Goal: Obtain resource: Obtain resource

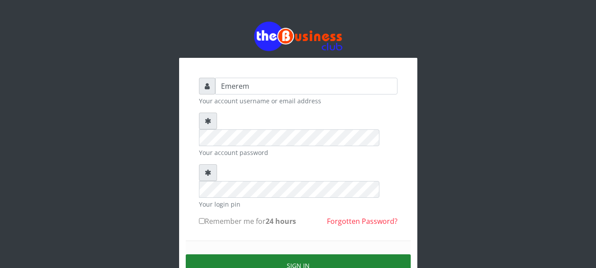
click at [292, 254] on button "Sign in" at bounding box center [298, 265] width 225 height 23
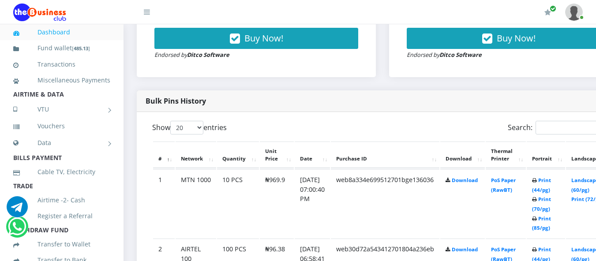
scroll to position [406, 0]
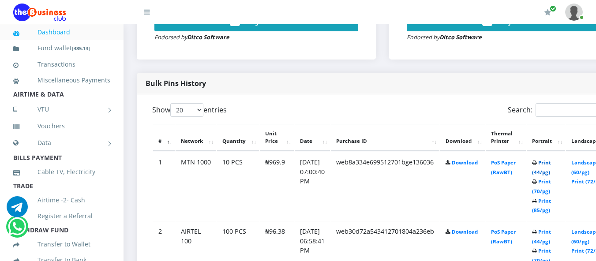
click at [551, 164] on link "Print (44/pg)" at bounding box center [541, 167] width 19 height 16
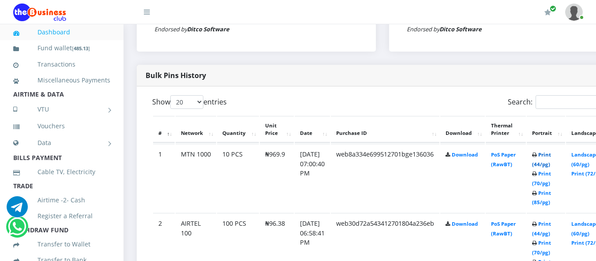
click at [551, 156] on link "Print (44/pg)" at bounding box center [541, 159] width 19 height 16
click at [439, 175] on td "web8a334e699512701bge136036" at bounding box center [385, 178] width 109 height 68
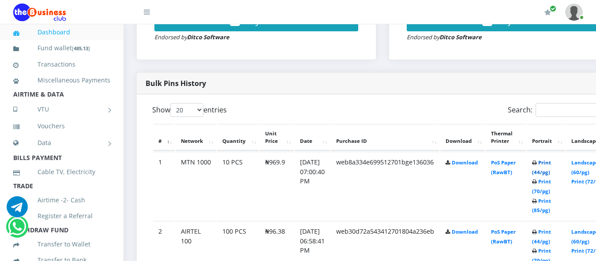
click at [551, 162] on link "Print (44/pg)" at bounding box center [541, 167] width 19 height 16
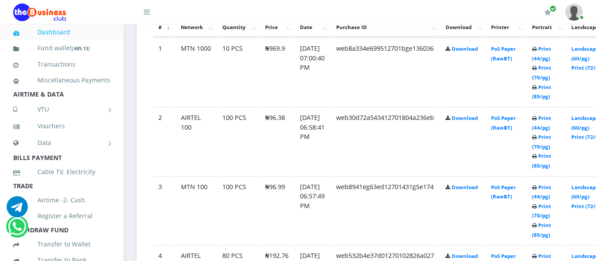
scroll to position [537, 0]
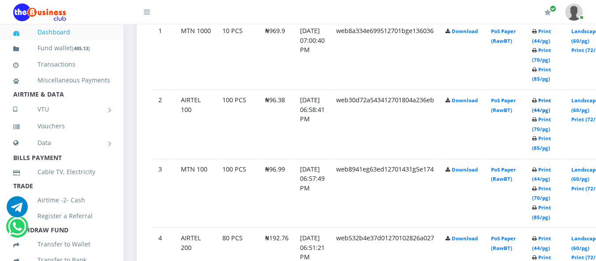
click at [551, 103] on link "Print (44/pg)" at bounding box center [541, 105] width 19 height 16
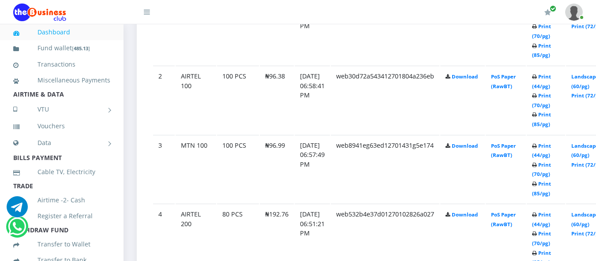
scroll to position [579, 0]
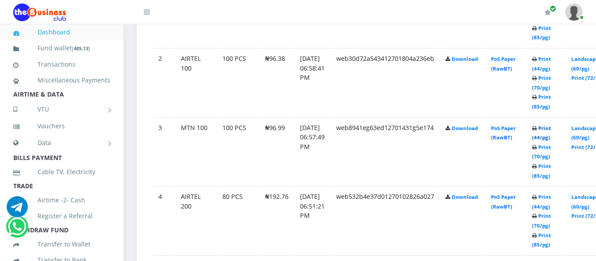
click at [551, 129] on link "Print (44/pg)" at bounding box center [541, 133] width 19 height 16
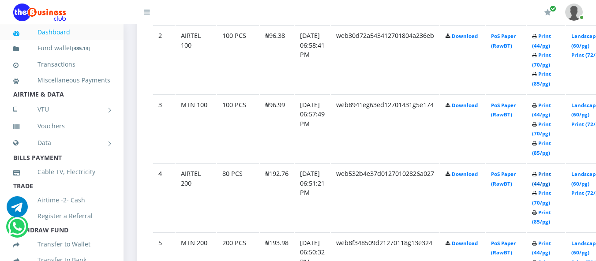
scroll to position [619, 0]
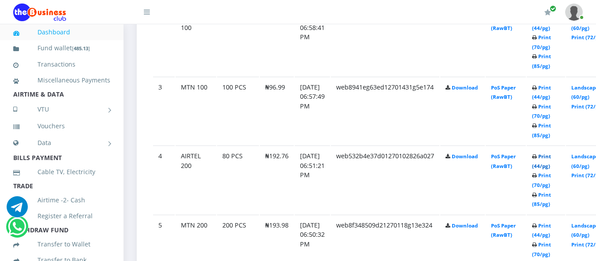
click at [551, 156] on link "Print (44/pg)" at bounding box center [541, 161] width 19 height 16
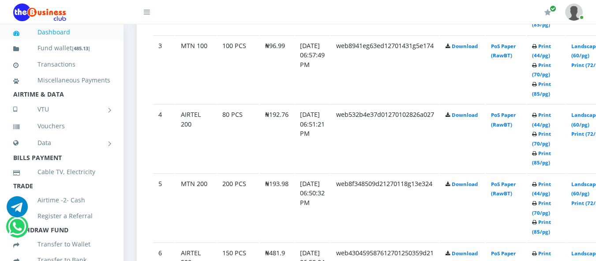
scroll to position [679, 0]
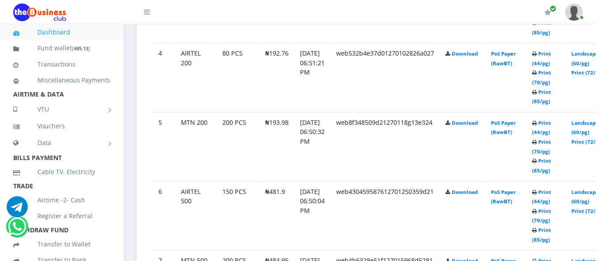
scroll to position [724, 0]
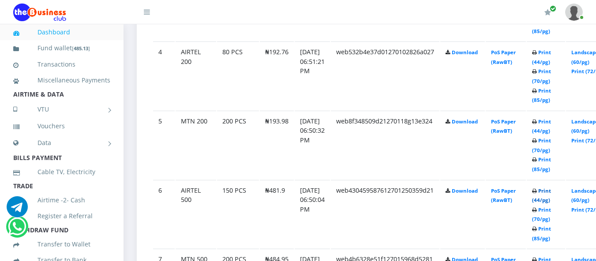
click at [551, 193] on link "Print (44/pg)" at bounding box center [541, 196] width 19 height 16
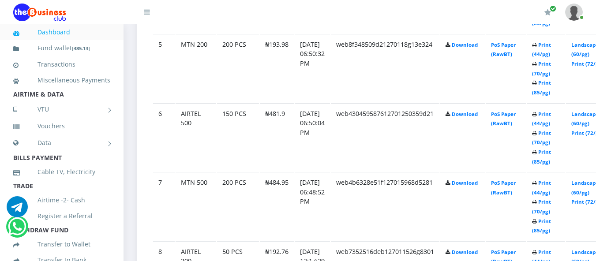
scroll to position [783, 0]
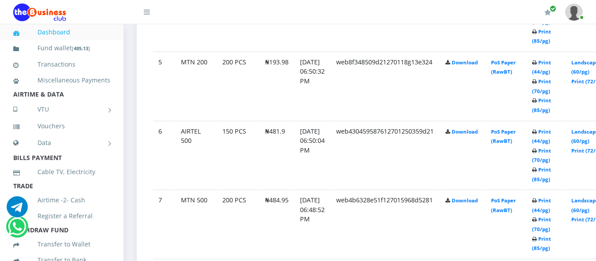
click at [551, 203] on link "Print (44/pg)" at bounding box center [541, 205] width 19 height 16
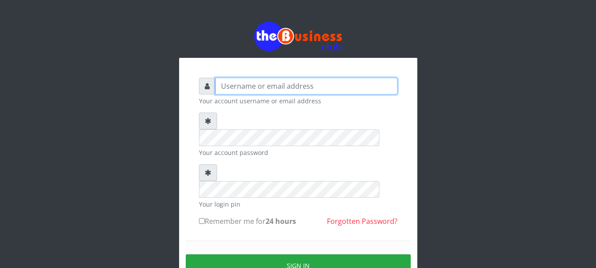
type input "Emerem"
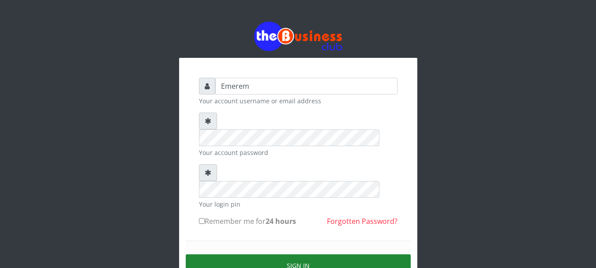
click at [303, 254] on button "Sign in" at bounding box center [298, 265] width 225 height 23
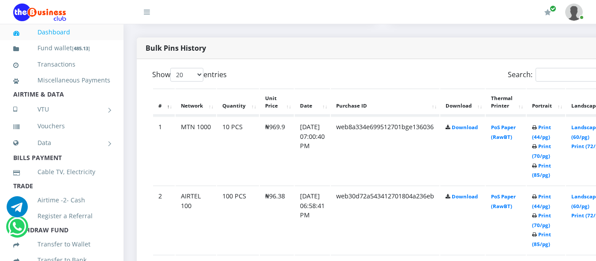
scroll to position [459, 0]
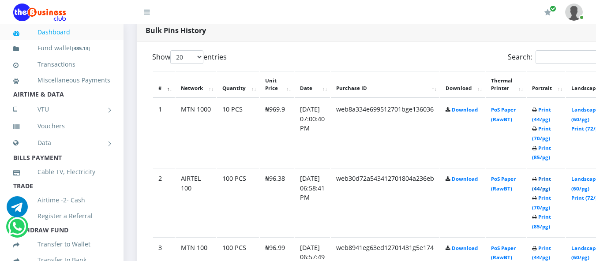
click at [551, 181] on link "Print (44/pg)" at bounding box center [541, 184] width 19 height 16
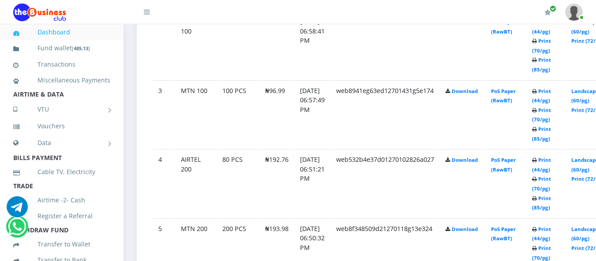
scroll to position [634, 0]
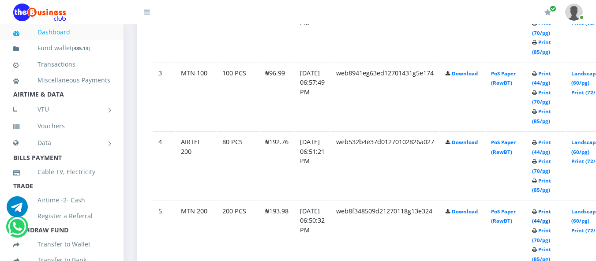
click at [551, 214] on link "Print (44/pg)" at bounding box center [541, 216] width 19 height 16
